Goal: Information Seeking & Learning: Learn about a topic

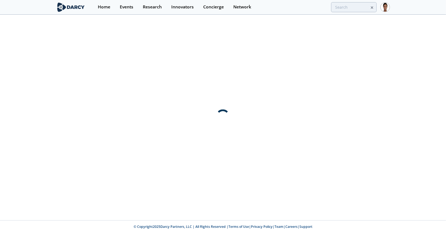
type input "dg matrix"
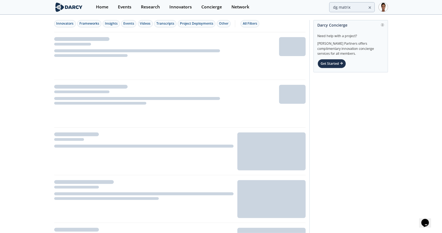
click at [68, 9] on img at bounding box center [69, 6] width 30 height 9
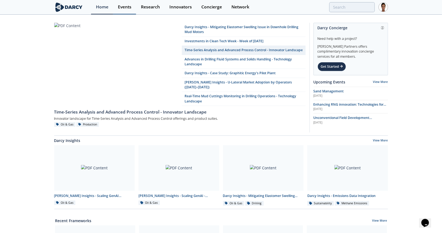
click at [127, 5] on div "Events" at bounding box center [125, 7] width 14 height 4
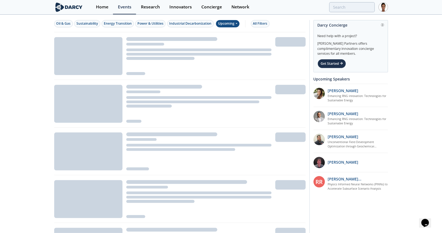
click at [228, 23] on div "Upcoming" at bounding box center [228, 23] width 24 height 7
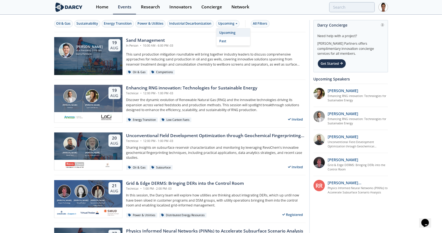
click at [268, 20] on div "Oil & Gas Sustainability Energy Transition Power & Utilities Industrial Decarbo…" at bounding box center [180, 23] width 252 height 17
click at [266, 23] on div "All Filters" at bounding box center [260, 23] width 14 height 5
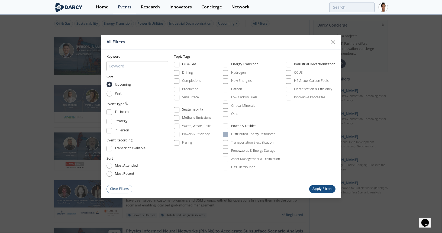
click at [240, 133] on div "Distributed Energy Resources" at bounding box center [253, 134] width 44 height 5
click at [114, 94] on label "Past" at bounding box center [115, 94] width 16 height 6
click at [112, 94] on input "Past" at bounding box center [110, 94] width 6 height 6
radio input "true"
click at [325, 187] on button "Apply Filters" at bounding box center [322, 189] width 27 height 8
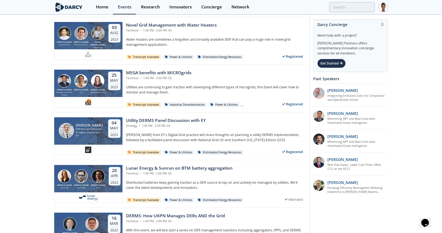
scroll to position [1023, 0]
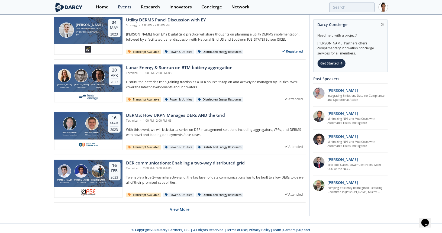
click at [186, 208] on button "View More" at bounding box center [180, 209] width 20 height 13
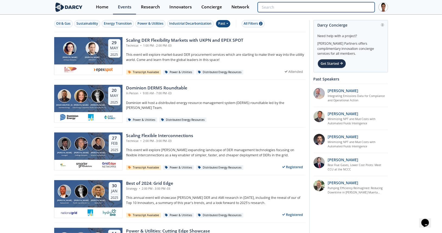
click at [357, 5] on input "search" at bounding box center [316, 7] width 117 height 10
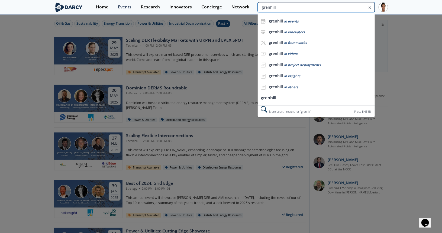
type input "grenhill"
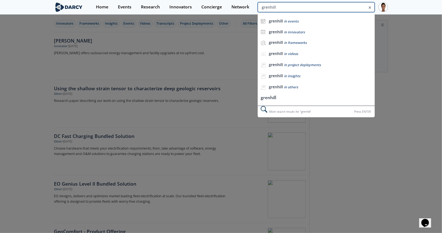
click at [336, 8] on input "grenhill" at bounding box center [316, 7] width 117 height 10
click at [16, 63] on div at bounding box center [221, 116] width 442 height 233
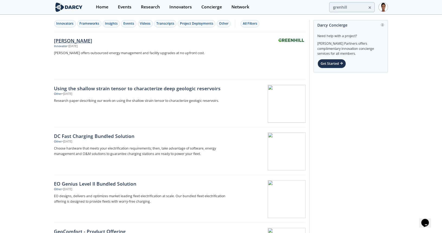
click at [67, 37] on div "[PERSON_NAME]" at bounding box center [144, 40] width 180 height 7
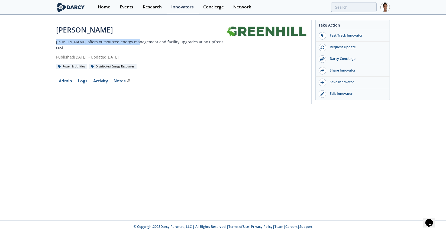
drag, startPoint x: 58, startPoint y: 41, endPoint x: 84, endPoint y: 33, distance: 27.4
click at [133, 43] on div "[PERSON_NAME] [PERSON_NAME] offers outsourced energy management and facility up…" at bounding box center [223, 63] width 446 height 96
drag, startPoint x: 69, startPoint y: 30, endPoint x: 83, endPoint y: 32, distance: 14.7
click at [83, 32] on div "[PERSON_NAME]" at bounding box center [141, 30] width 170 height 11
click at [94, 40] on p "[PERSON_NAME] offers outsourced energy management and facility upgrades at no u…" at bounding box center [141, 44] width 170 height 11
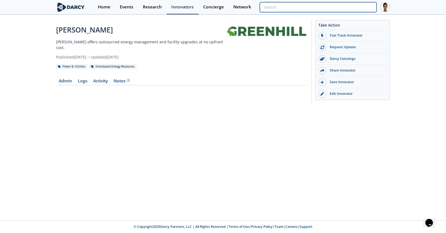
click at [342, 7] on input "search" at bounding box center [318, 7] width 117 height 10
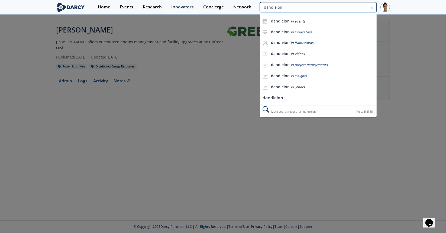
type input "dandleion"
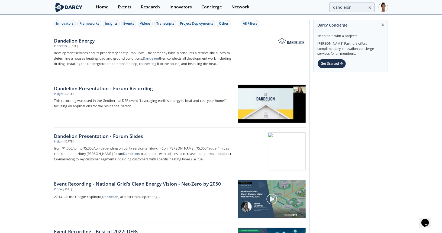
click at [56, 40] on div "Dandelion Energy" at bounding box center [144, 40] width 180 height 7
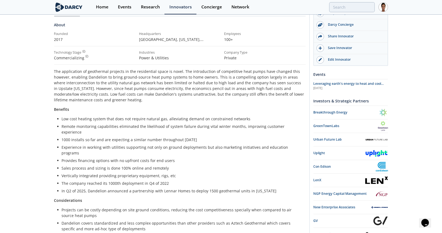
scroll to position [54, 0]
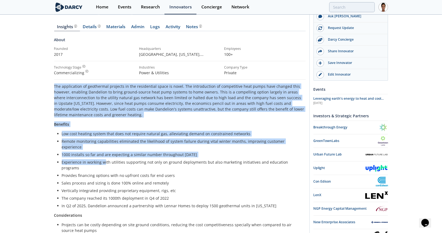
drag, startPoint x: 55, startPoint y: 85, endPoint x: 103, endPoint y: 154, distance: 84.6
click at [103, 154] on div "The application of geothermal projects in the residential space is novel. The i…" at bounding box center [180, 169] width 252 height 171
click at [87, 117] on div "The application of geothermal projects in the residential space is novel. The i…" at bounding box center [180, 169] width 252 height 171
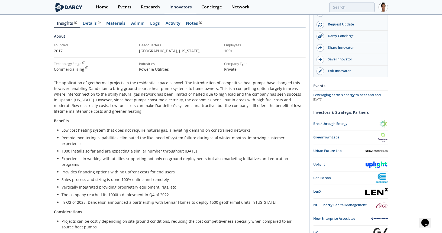
scroll to position [0, 0]
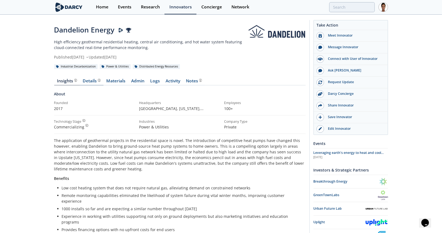
click at [94, 81] on div "Details" at bounding box center [92, 81] width 18 height 4
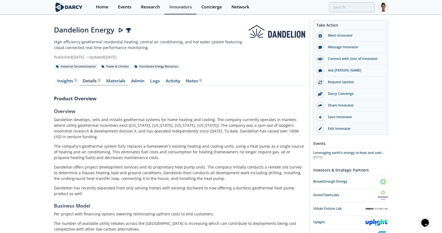
click at [115, 82] on link "Materials" at bounding box center [116, 82] width 25 height 7
